Goal: Task Accomplishment & Management: Complete application form

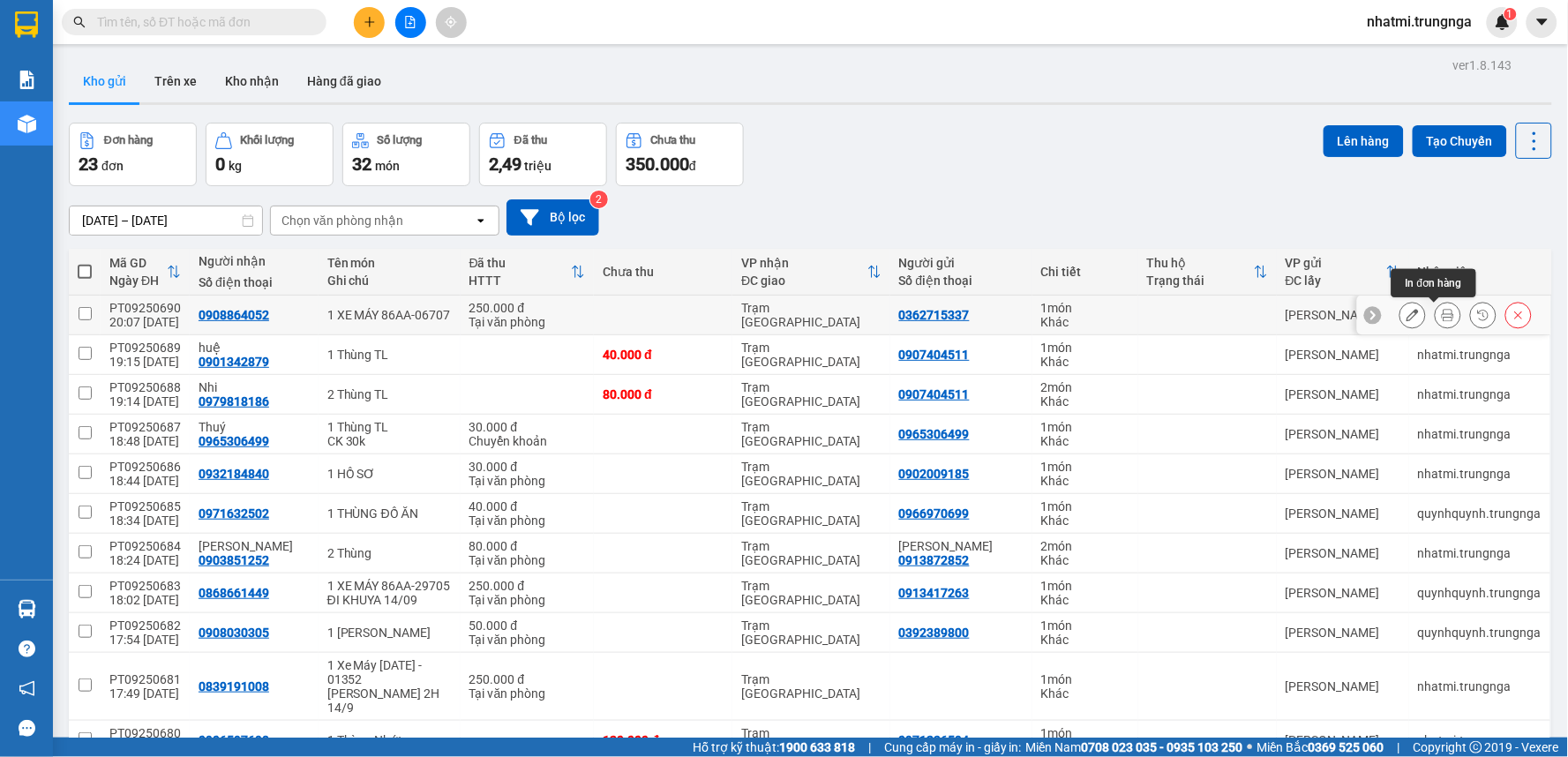
click at [1441, 318] on icon at bounding box center [1447, 314] width 12 height 12
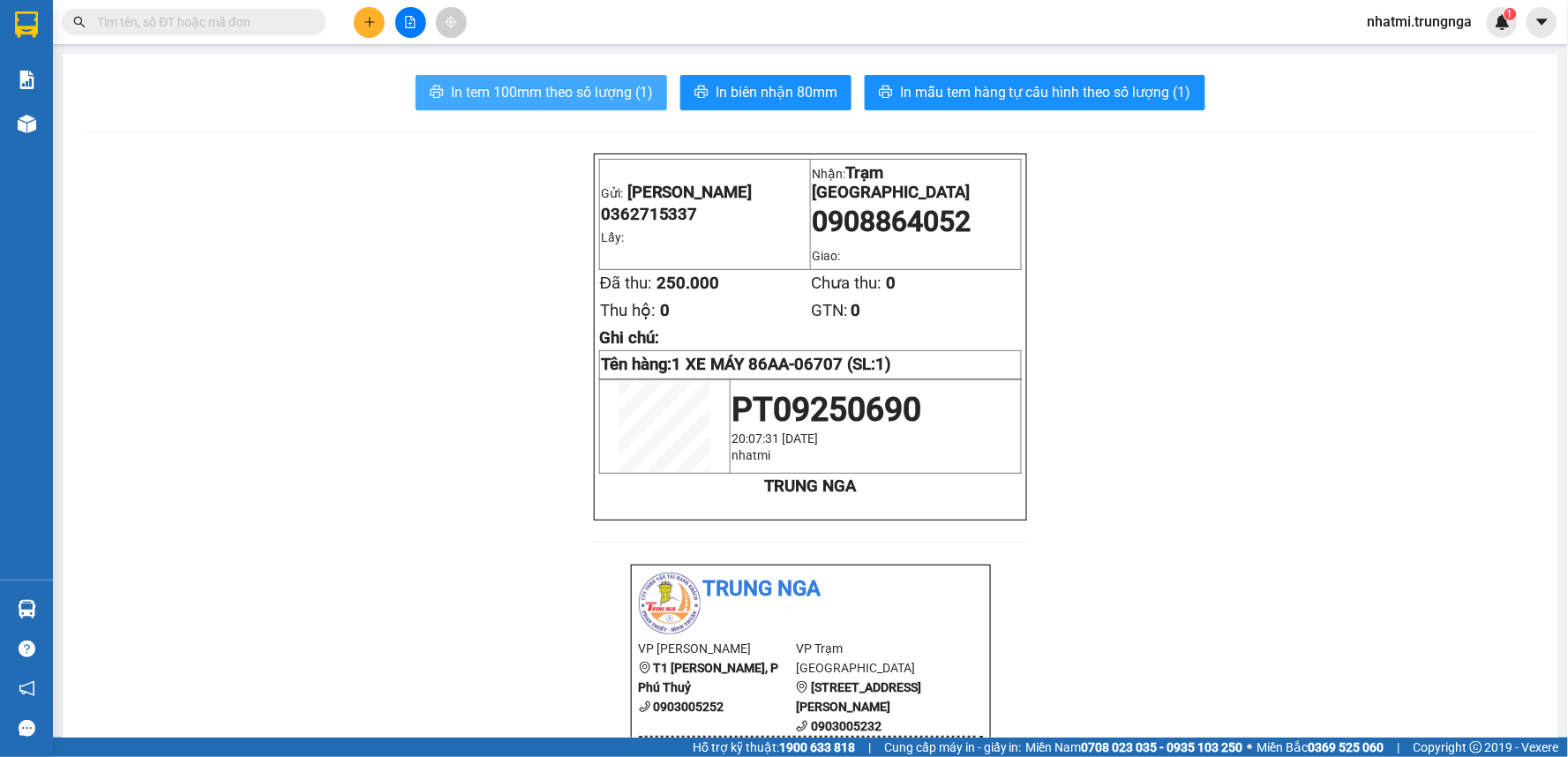
click at [606, 94] on span "In tem 100mm theo số lượng (1)" at bounding box center [552, 92] width 202 height 22
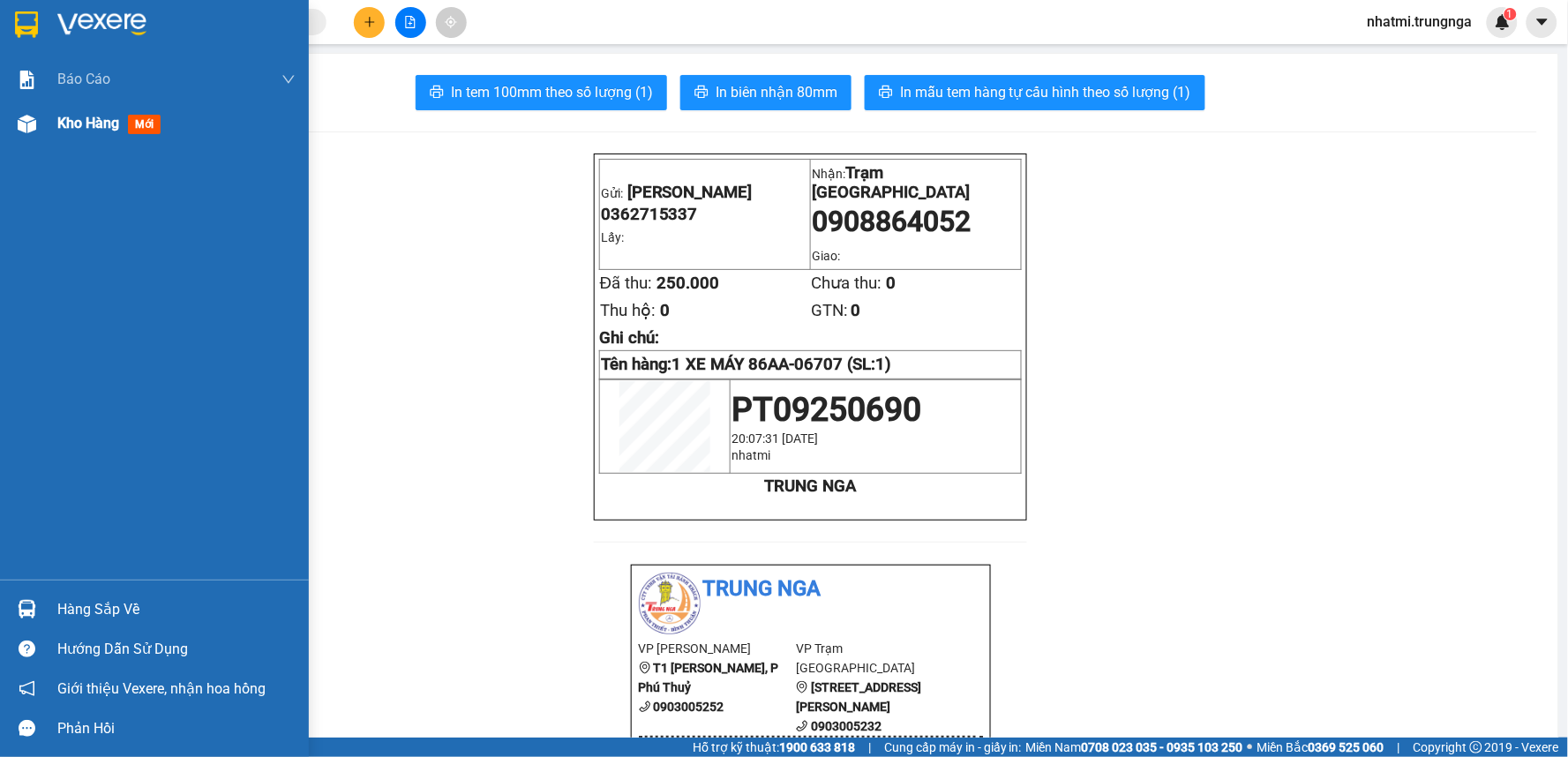
click at [78, 125] on span "Kho hàng" at bounding box center [88, 123] width 62 height 17
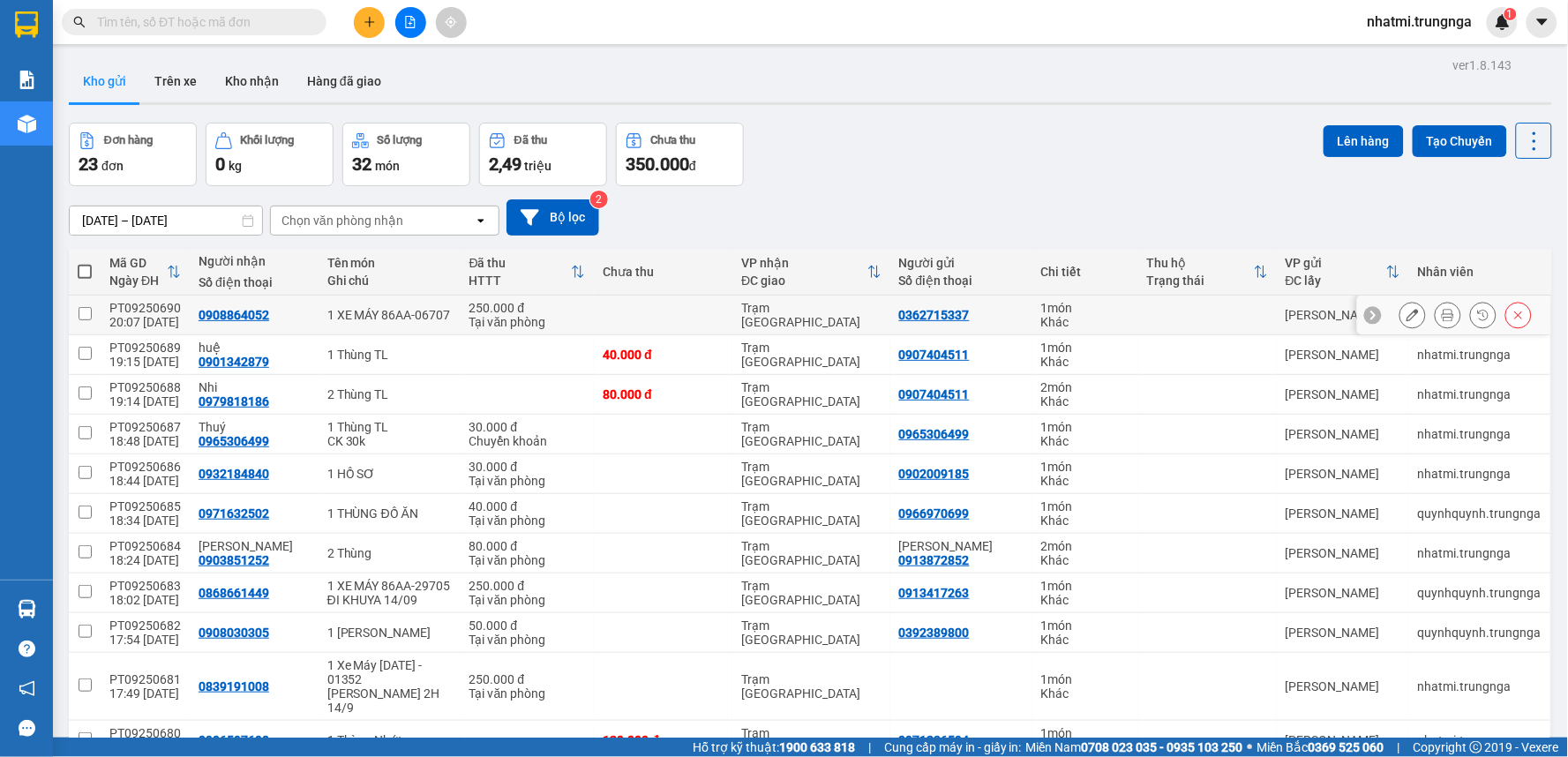
click at [1401, 322] on button at bounding box center [1412, 314] width 25 height 31
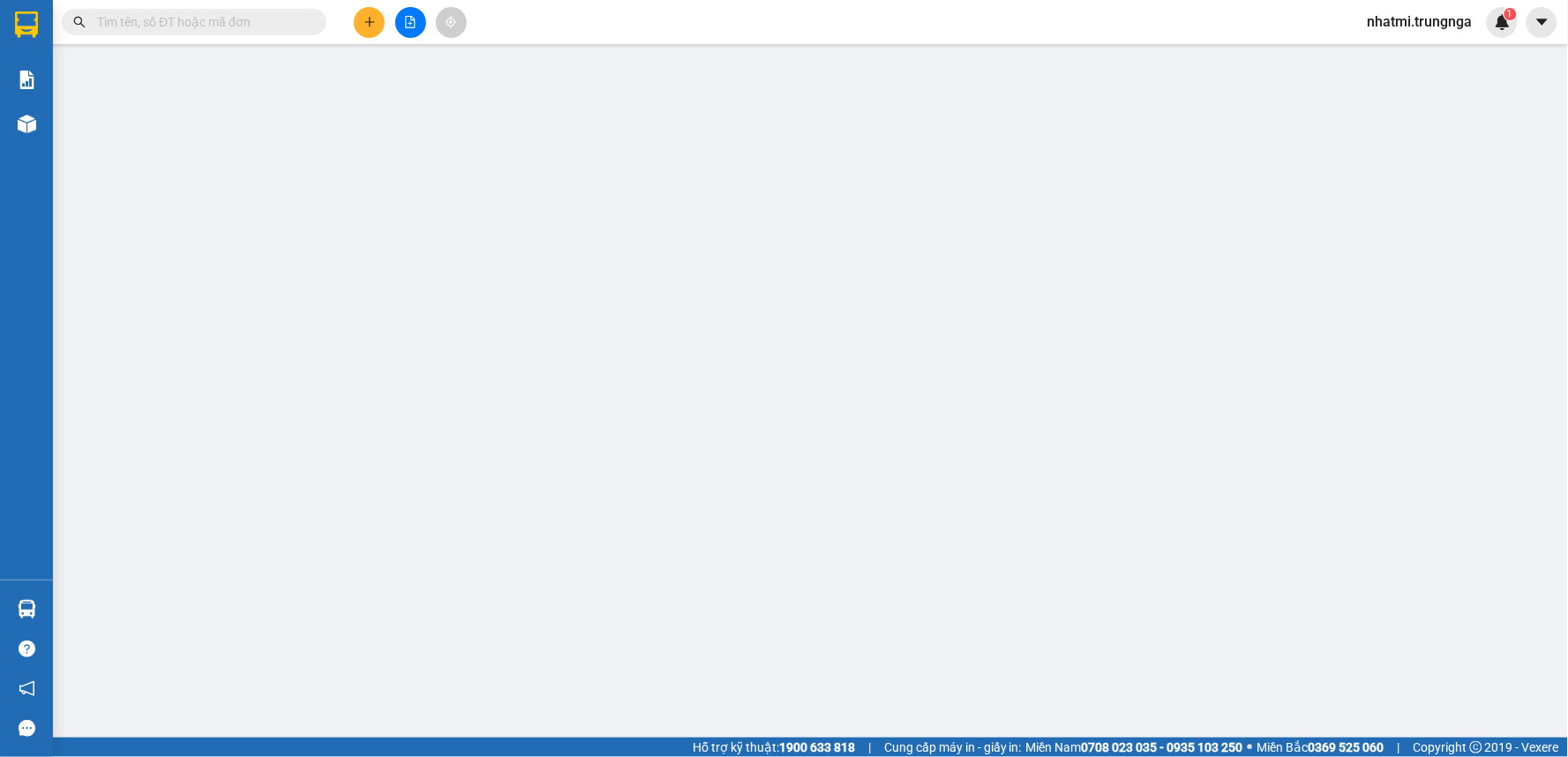
type input "0362715337"
type input "0908864052"
type input "250.000"
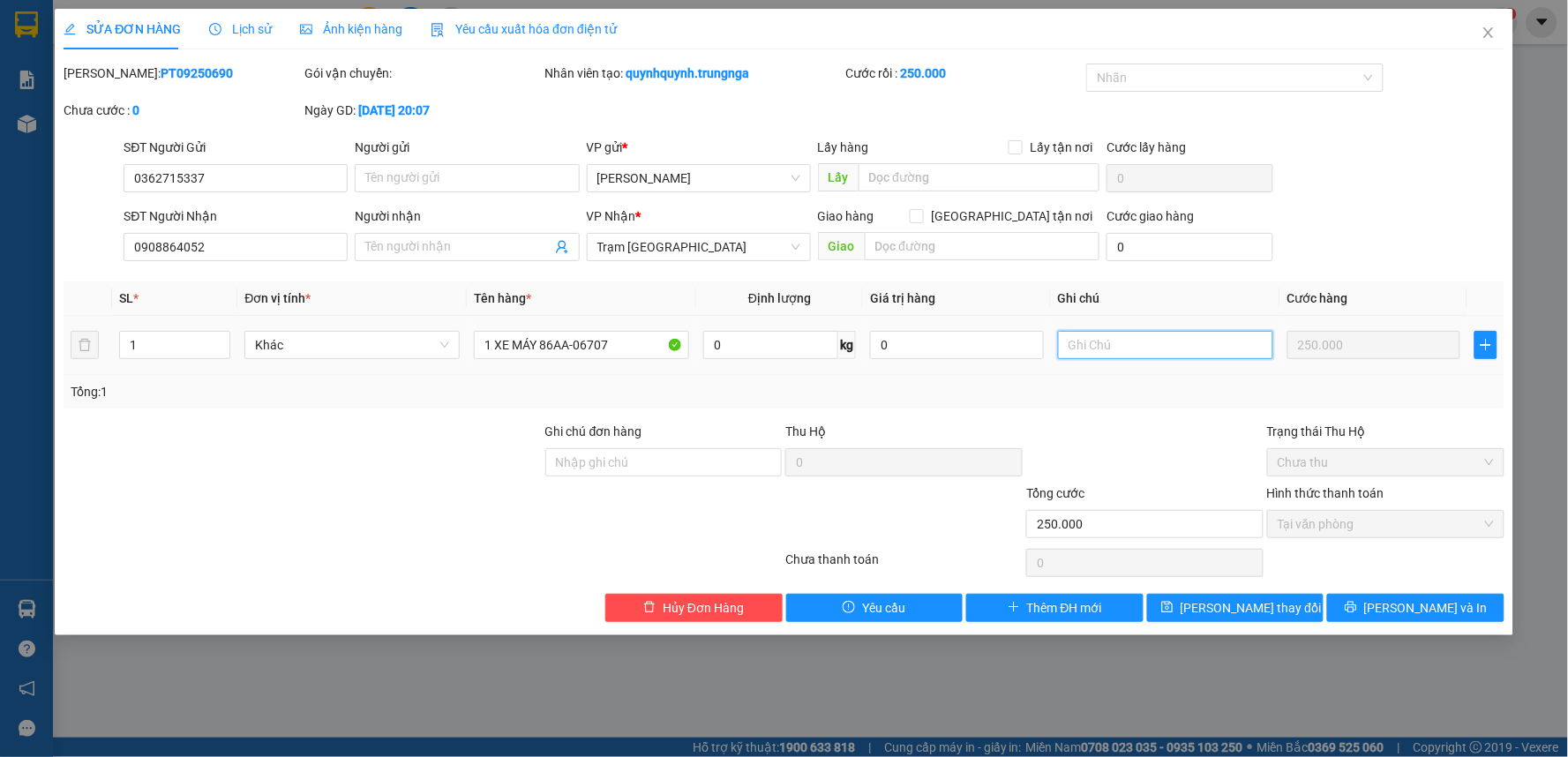
click at [1085, 348] on input "text" at bounding box center [1165, 345] width 215 height 29
type input "D"
type input "[PERSON_NAME] 13/09"
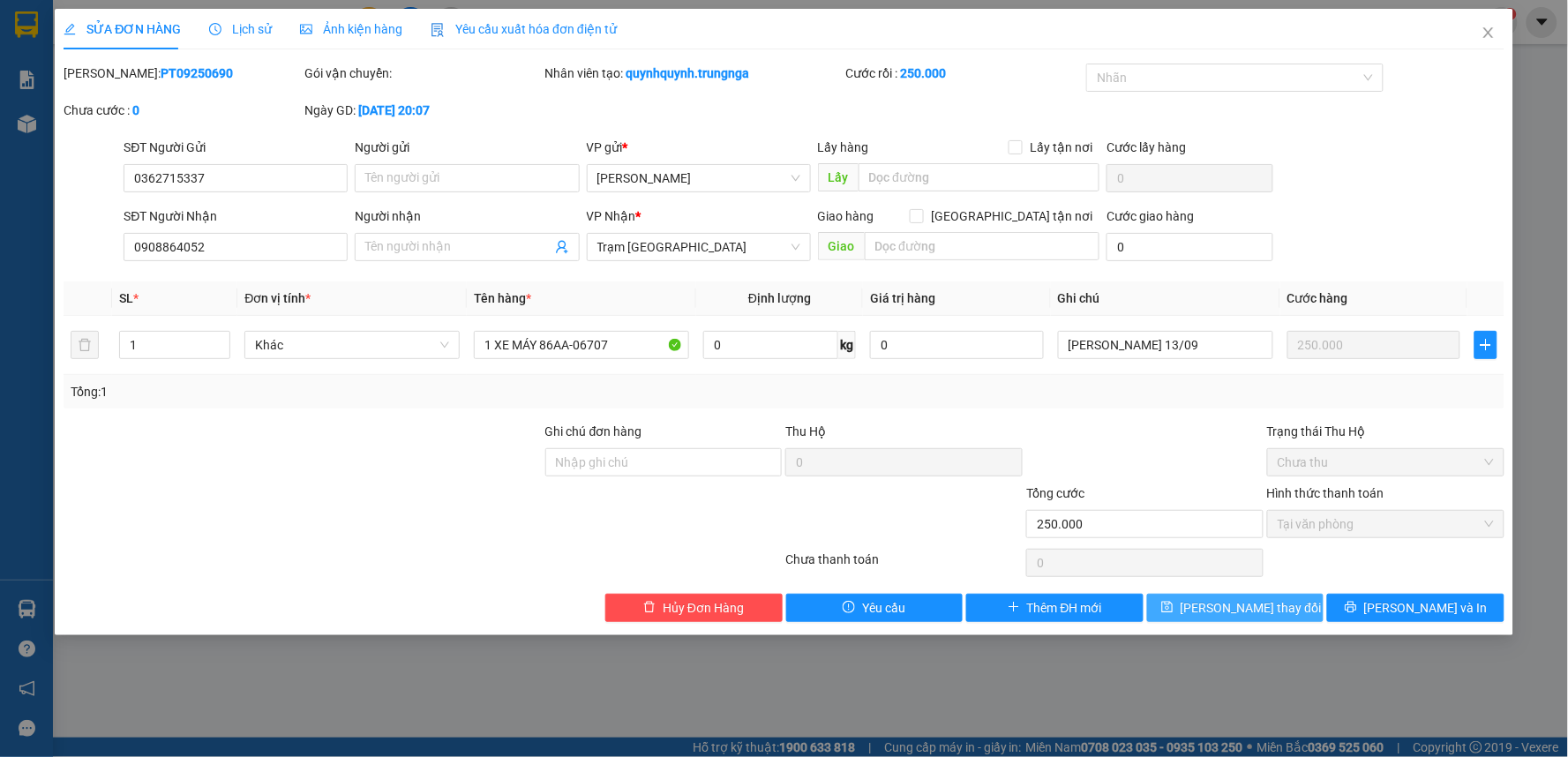
click at [1307, 606] on button "[PERSON_NAME] thay đổi" at bounding box center [1236, 607] width 178 height 29
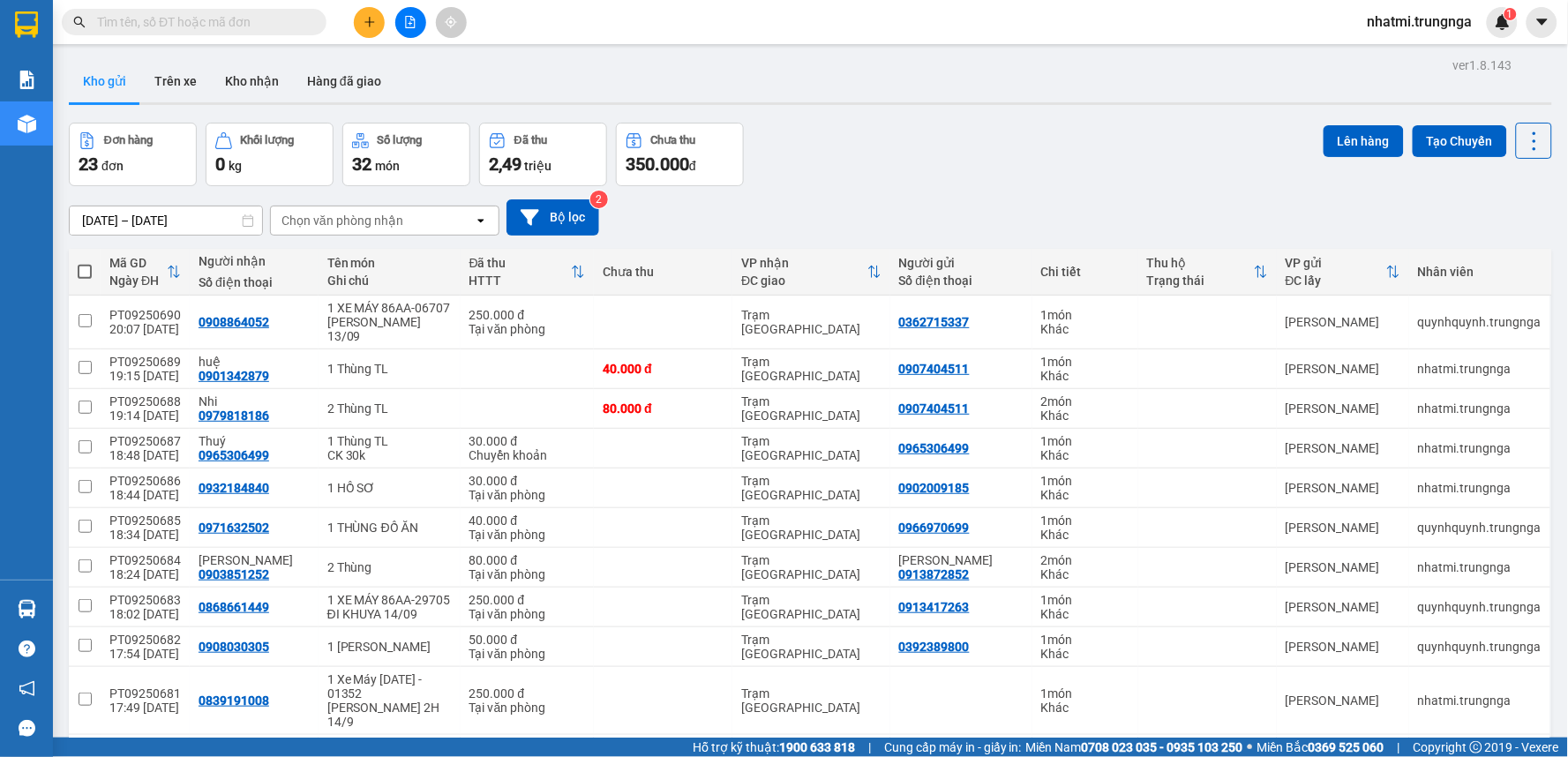
click at [362, 31] on button at bounding box center [369, 22] width 31 height 31
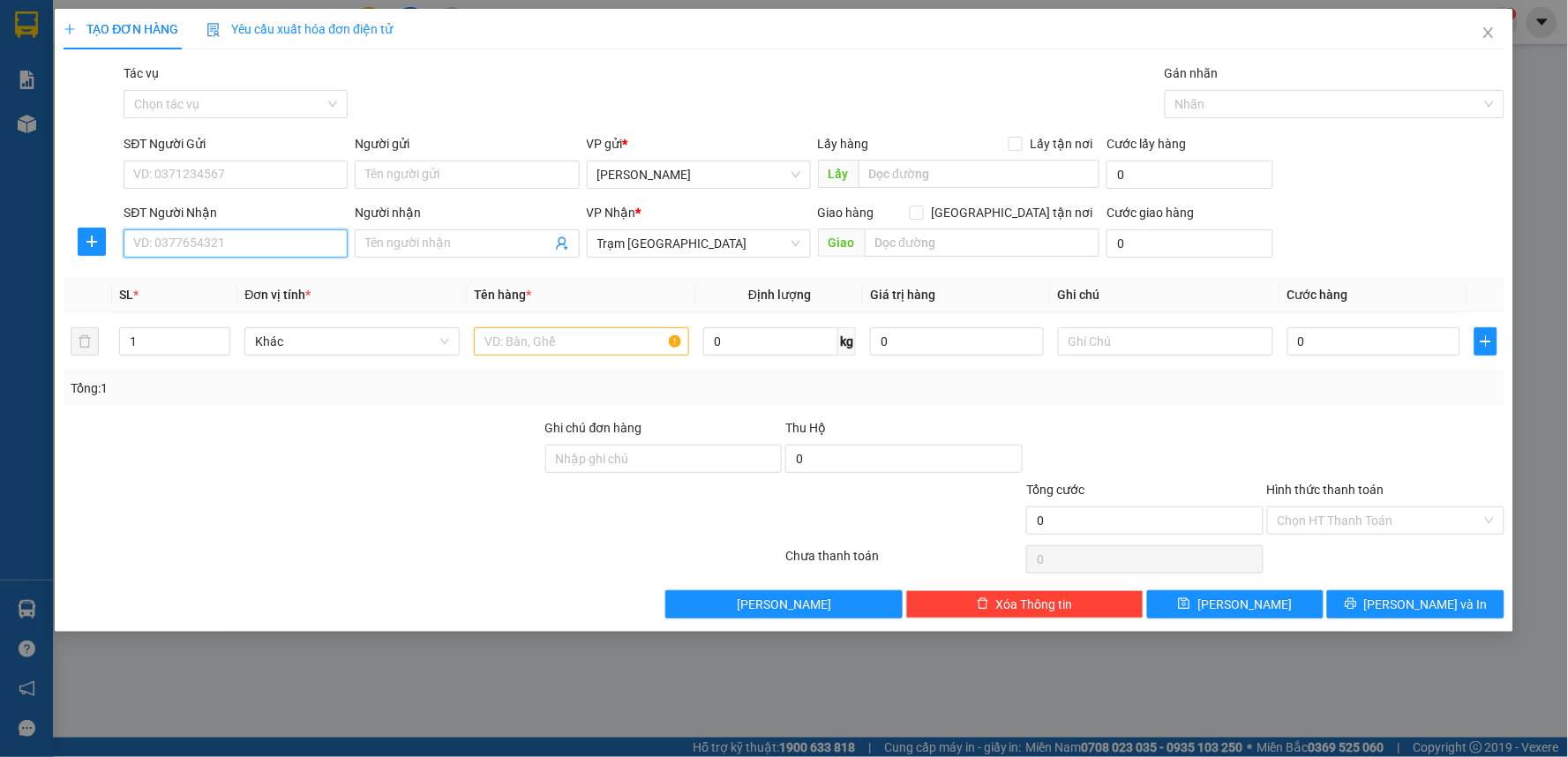
click at [217, 250] on input "SĐT Người Nhận" at bounding box center [236, 243] width 224 height 29
click at [217, 275] on div "0854765738" at bounding box center [235, 278] width 202 height 19
type input "0854765738"
type input "30.000"
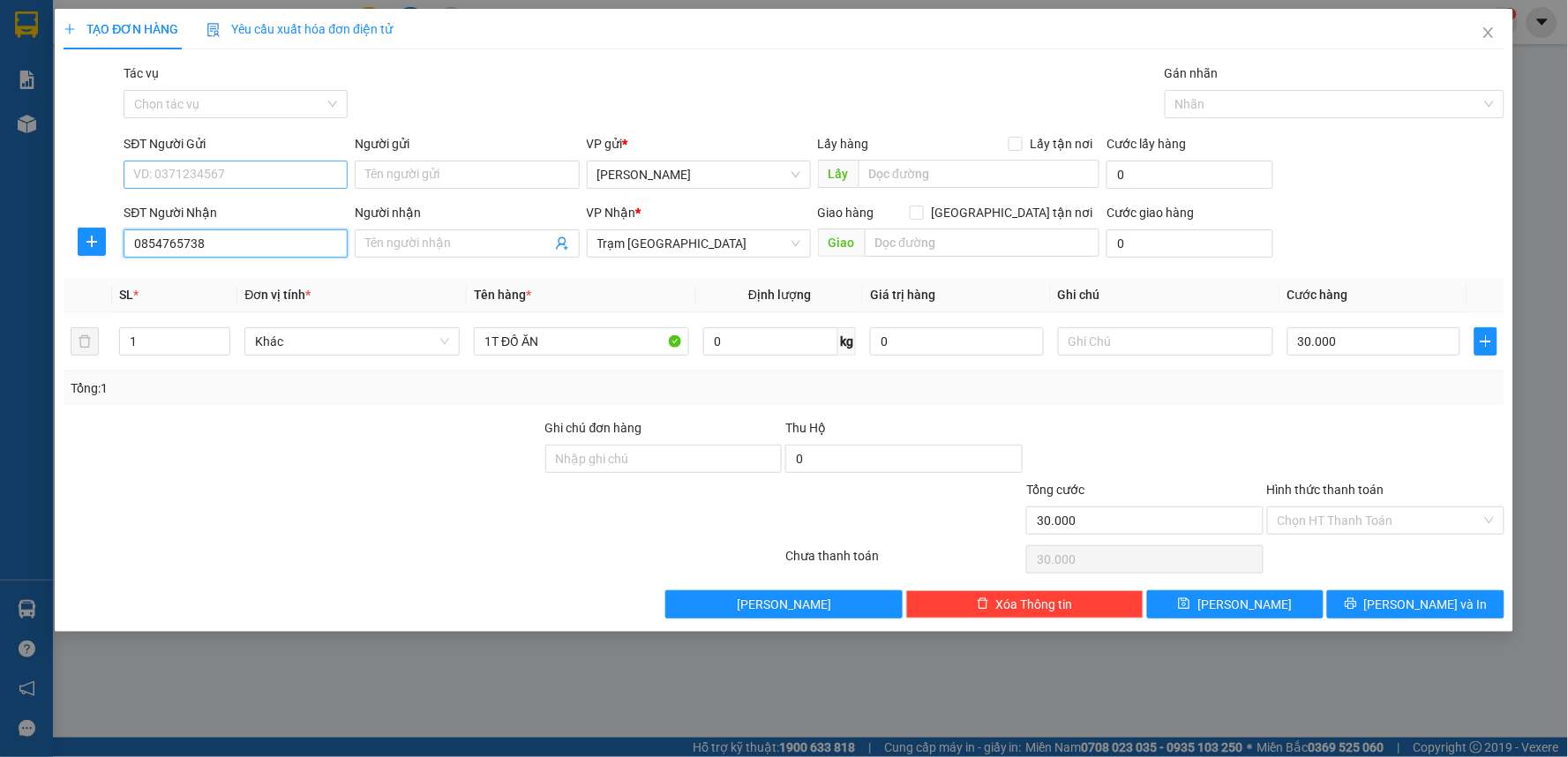
type input "0854765738"
click at [251, 183] on input "SĐT Người Gửi" at bounding box center [236, 175] width 224 height 29
click at [216, 204] on div "0944065378" at bounding box center [235, 210] width 202 height 19
type input "0944065378"
click at [1345, 530] on input "Hình thức thanh toán" at bounding box center [1379, 520] width 203 height 27
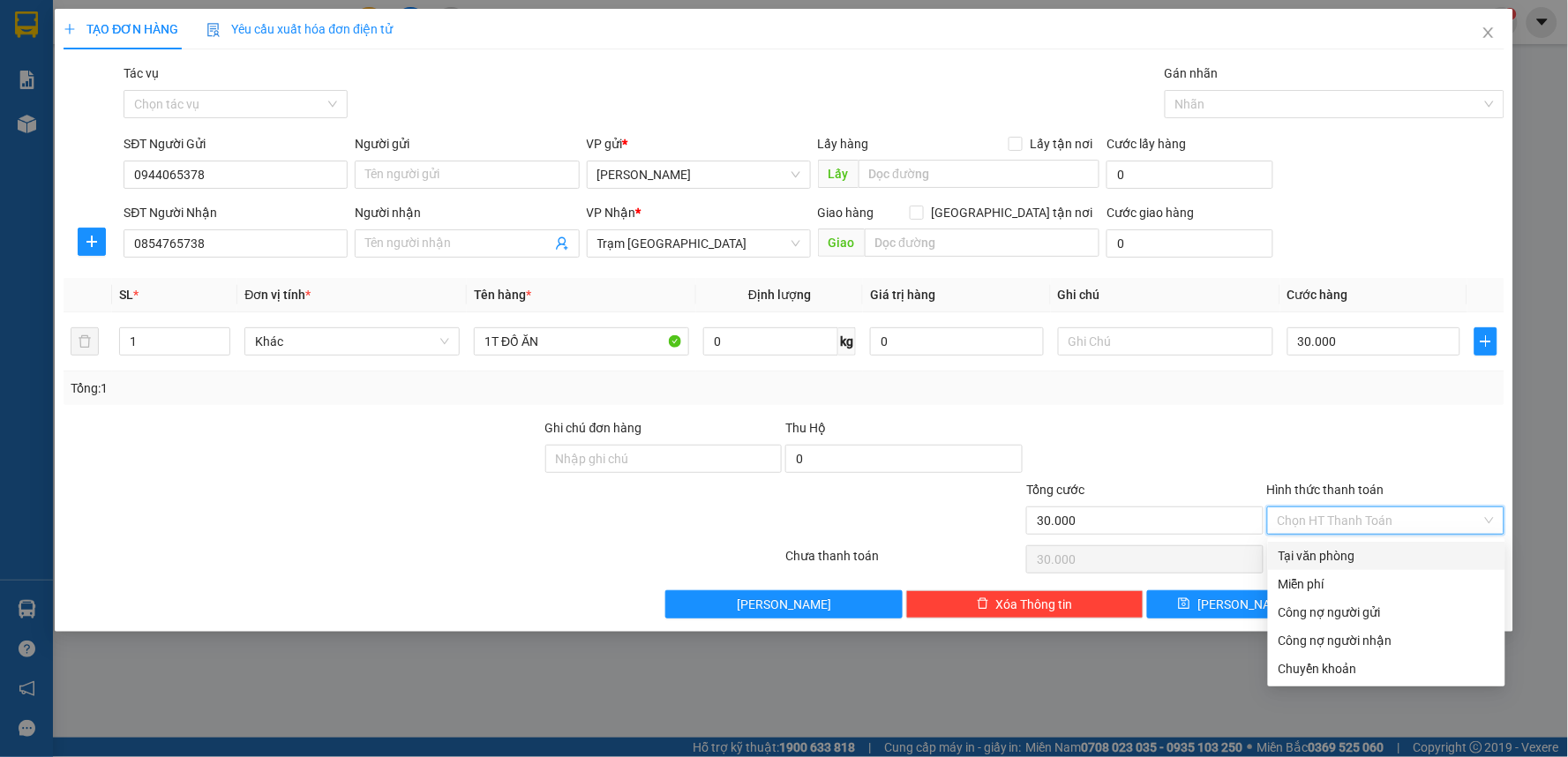
click at [1299, 557] on div "Tại văn phòng" at bounding box center [1387, 556] width 216 height 19
type input "0"
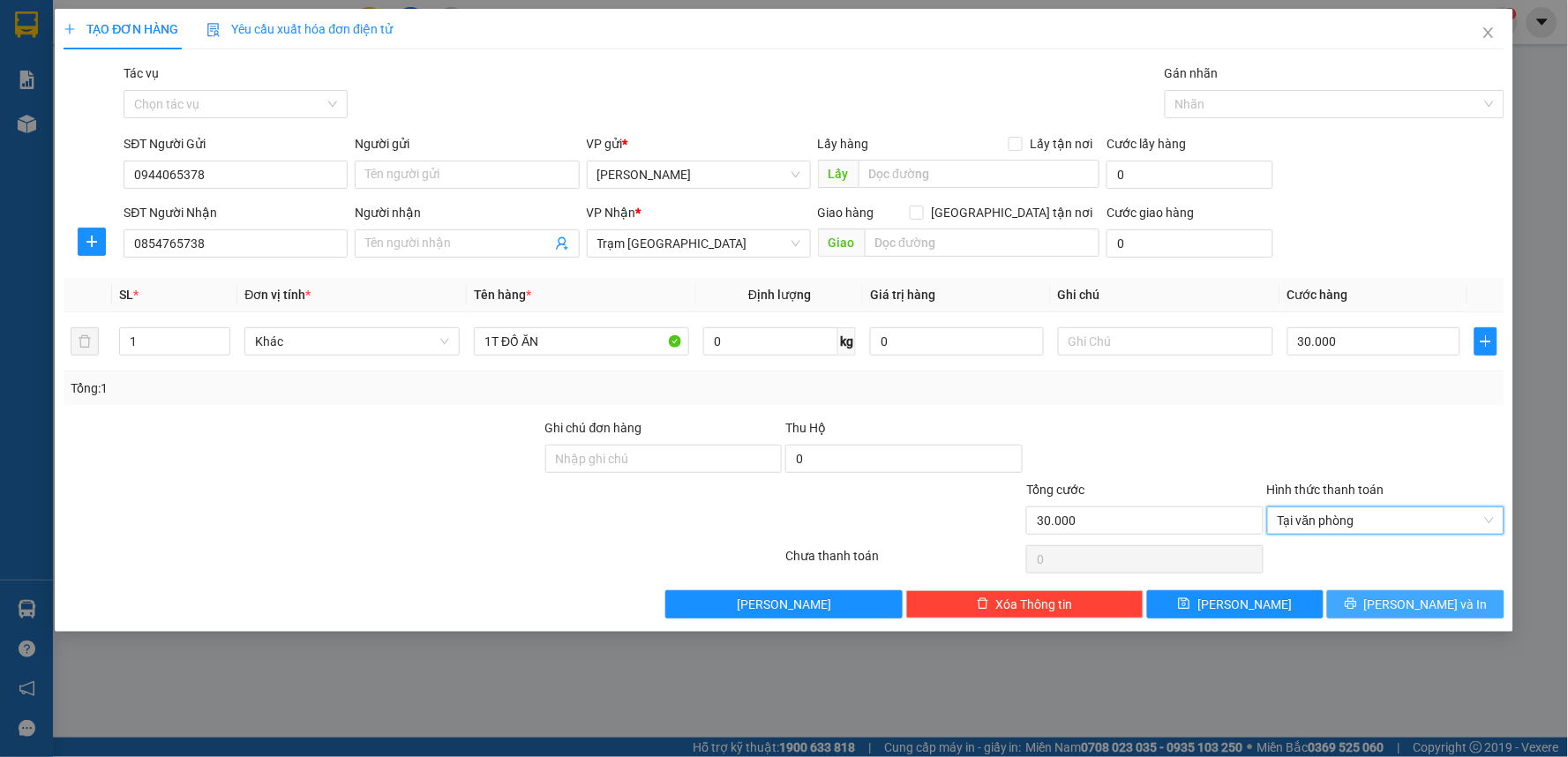
click at [1406, 603] on span "[PERSON_NAME] và In" at bounding box center [1426, 604] width 124 height 19
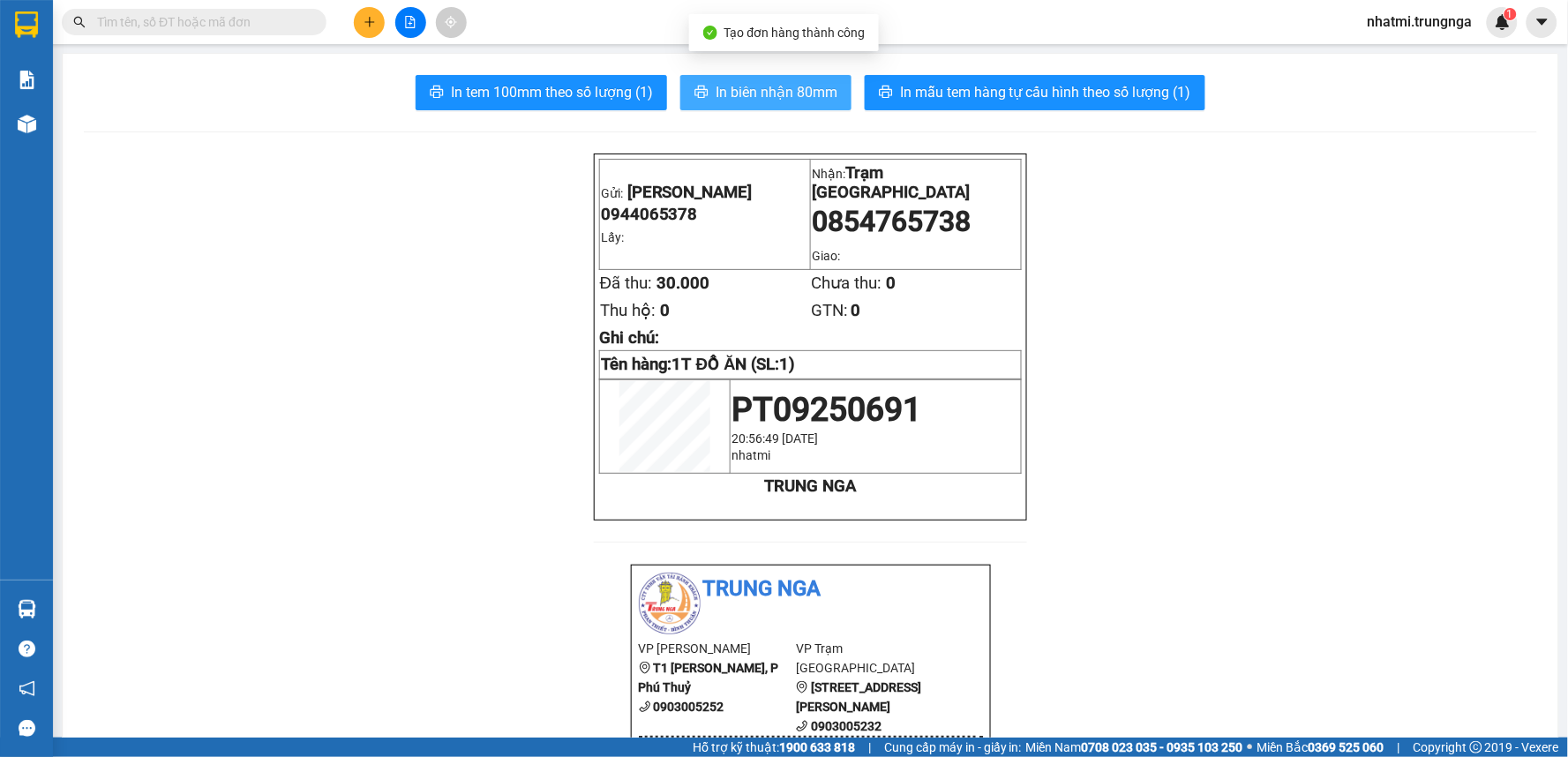
click at [799, 93] on span "In biên nhận 80mm" at bounding box center [777, 92] width 122 height 22
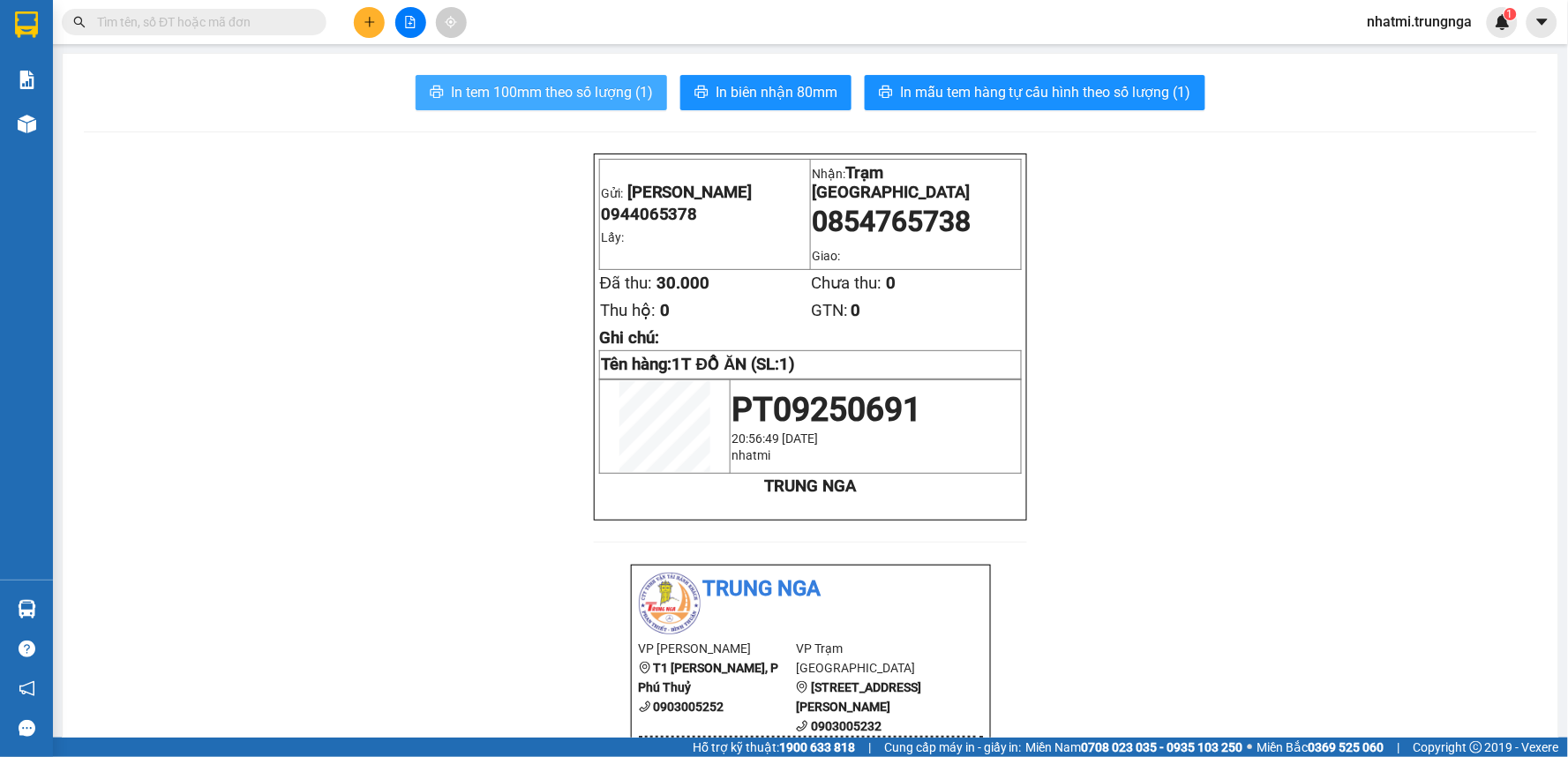
click at [472, 92] on span "In tem 100mm theo số lượng (1)" at bounding box center [552, 92] width 202 height 22
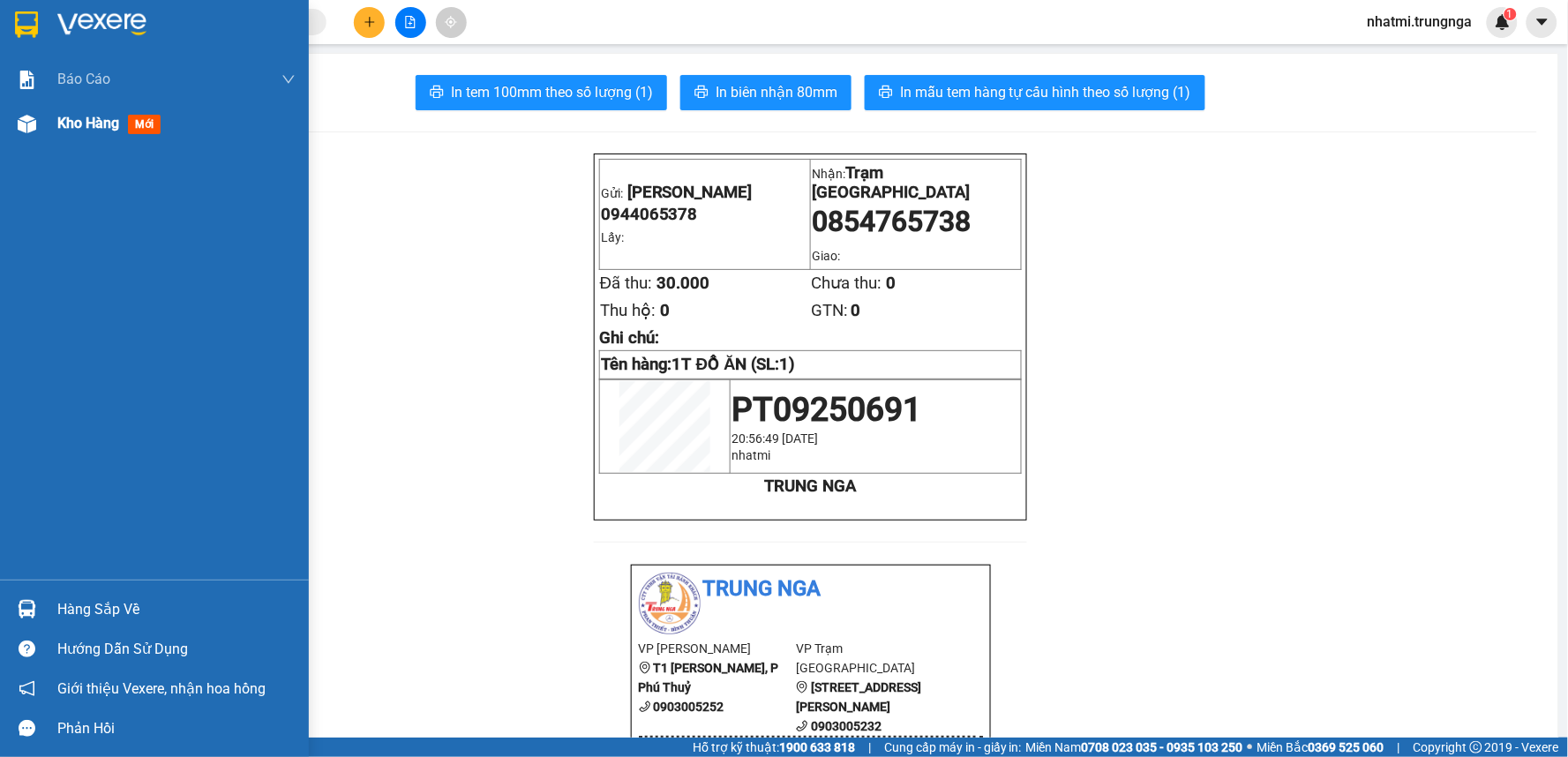
click at [118, 106] on div "Kho hàng mới" at bounding box center [177, 124] width 239 height 44
